Goal: Information Seeking & Learning: Find specific fact

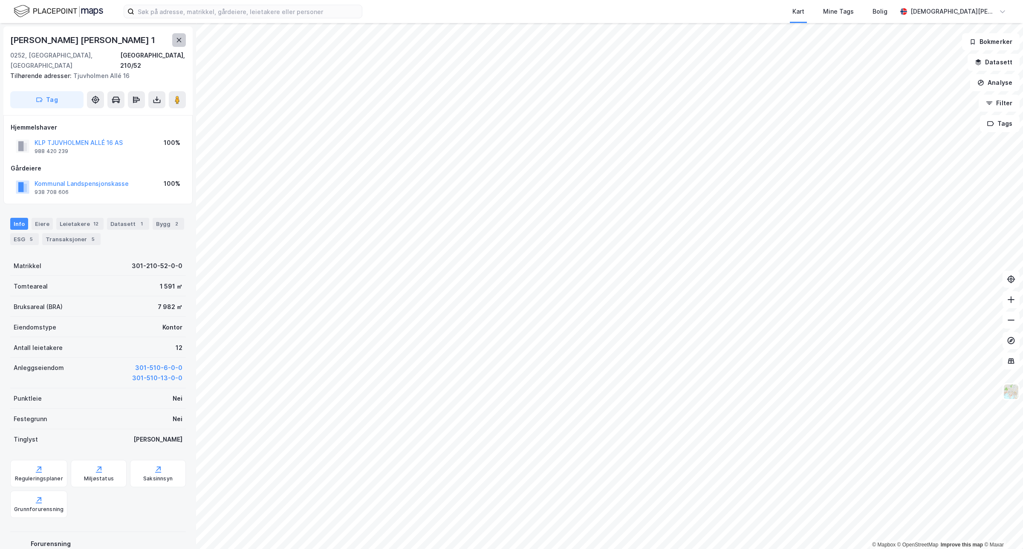
click at [184, 38] on button at bounding box center [179, 40] width 14 height 14
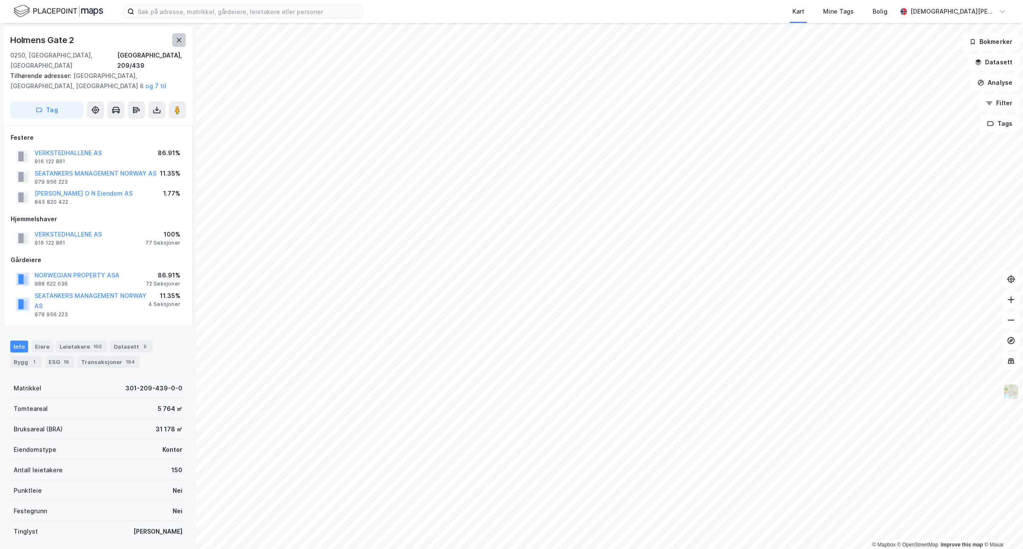
click at [182, 41] on button at bounding box center [179, 40] width 14 height 14
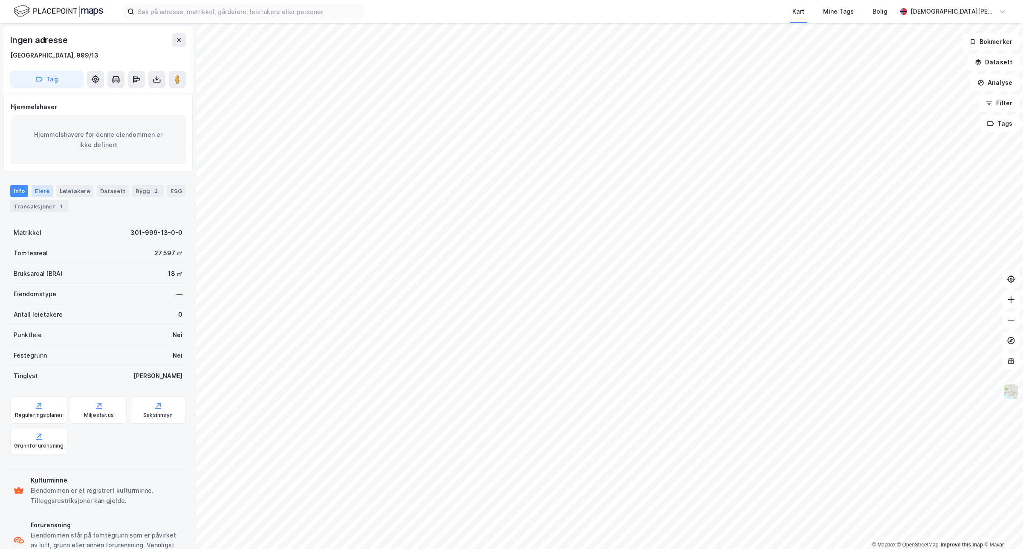
click at [33, 188] on div "Eiere" at bounding box center [42, 191] width 21 height 12
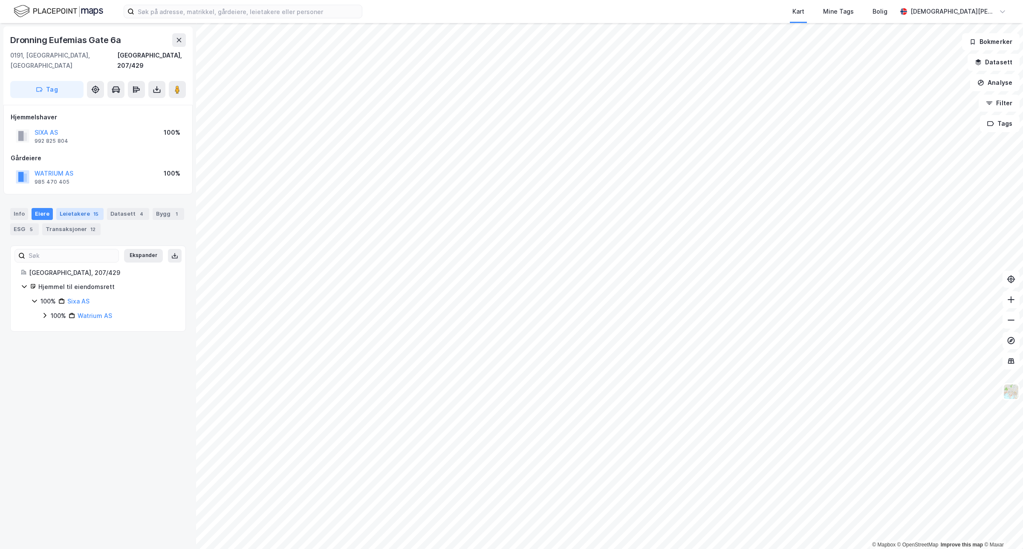
click at [78, 208] on div "Leietakere 15" at bounding box center [79, 214] width 47 height 12
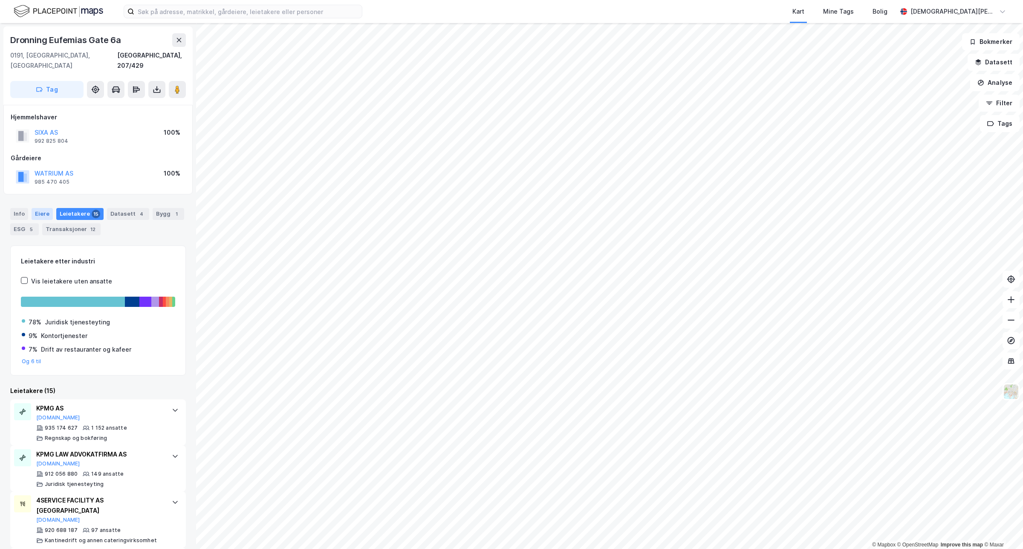
click at [43, 208] on div "Eiere" at bounding box center [42, 214] width 21 height 12
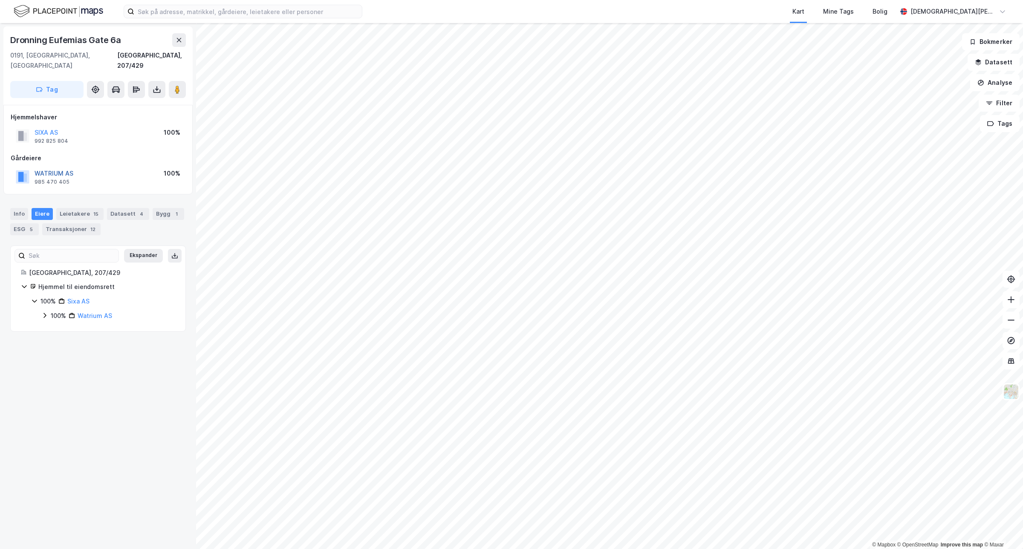
click at [0, 0] on button "WATRIUM AS" at bounding box center [0, 0] width 0 height 0
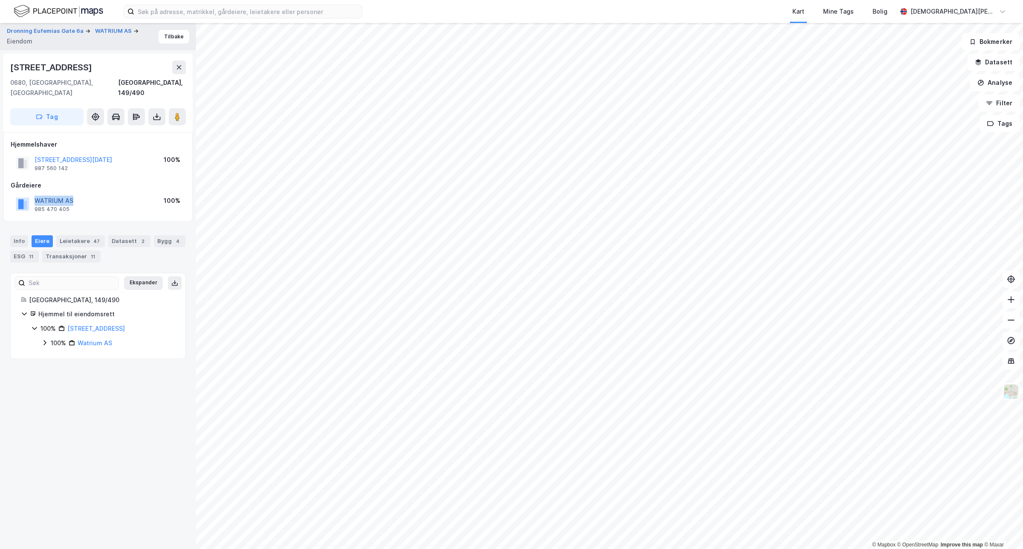
drag, startPoint x: 81, startPoint y: 191, endPoint x: 36, endPoint y: 192, distance: 44.8
click at [36, 194] on div "WATRIUM AS 985 470 405 100%" at bounding box center [98, 204] width 175 height 20
copy button "WATRIUM AS"
